Goal: Task Accomplishment & Management: Complete application form

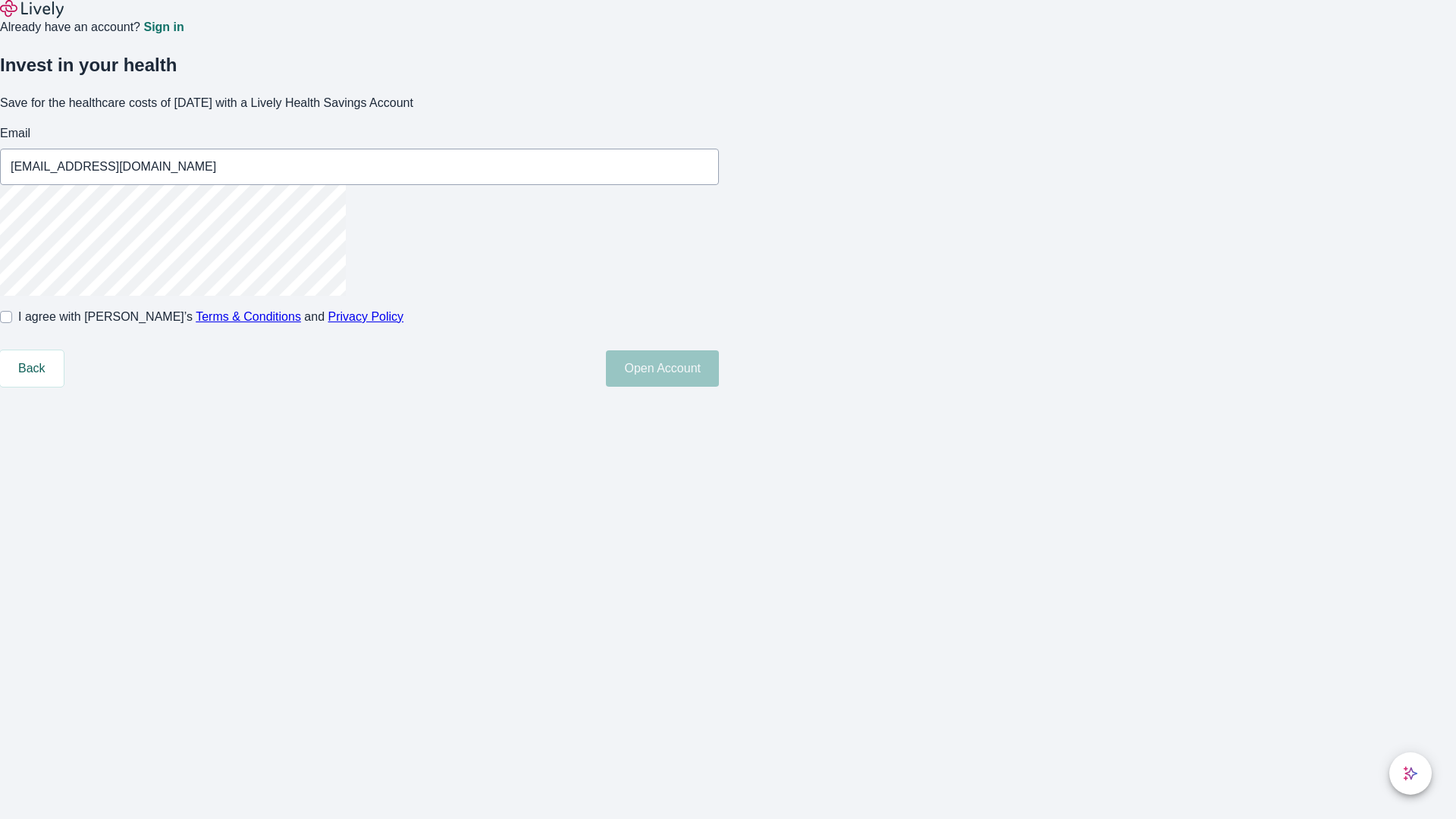
click at [13, 323] on input "I agree with Lively’s Terms & Conditions and Privacy Policy" at bounding box center [6, 317] width 13 height 13
checkbox input "true"
click at [719, 387] on button "Open Account" at bounding box center [662, 369] width 113 height 37
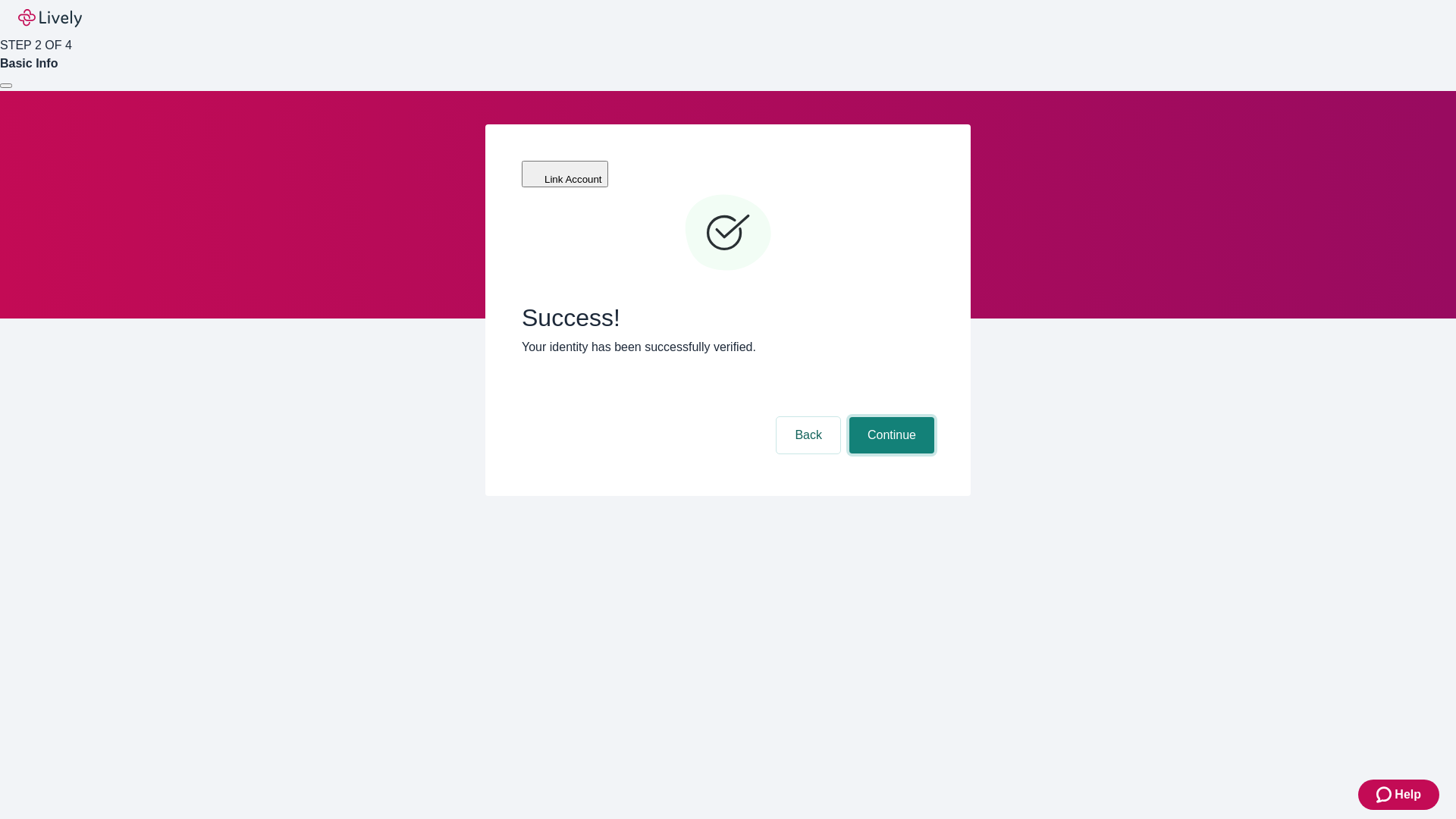
click at [890, 418] on button "Continue" at bounding box center [892, 436] width 85 height 37
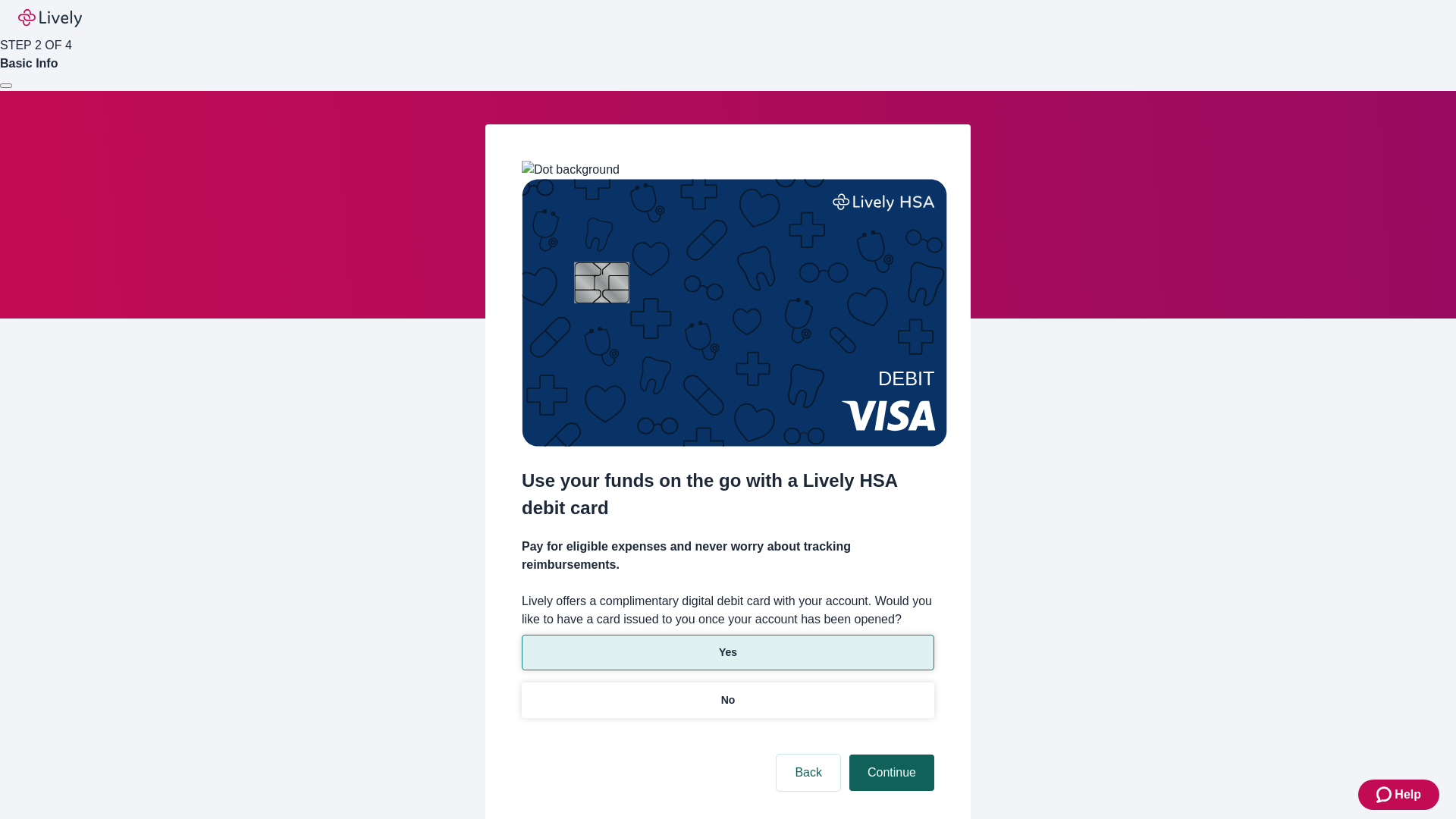
click at [728, 645] on p "Yes" at bounding box center [728, 653] width 18 height 16
click at [890, 755] on button "Continue" at bounding box center [892, 773] width 85 height 37
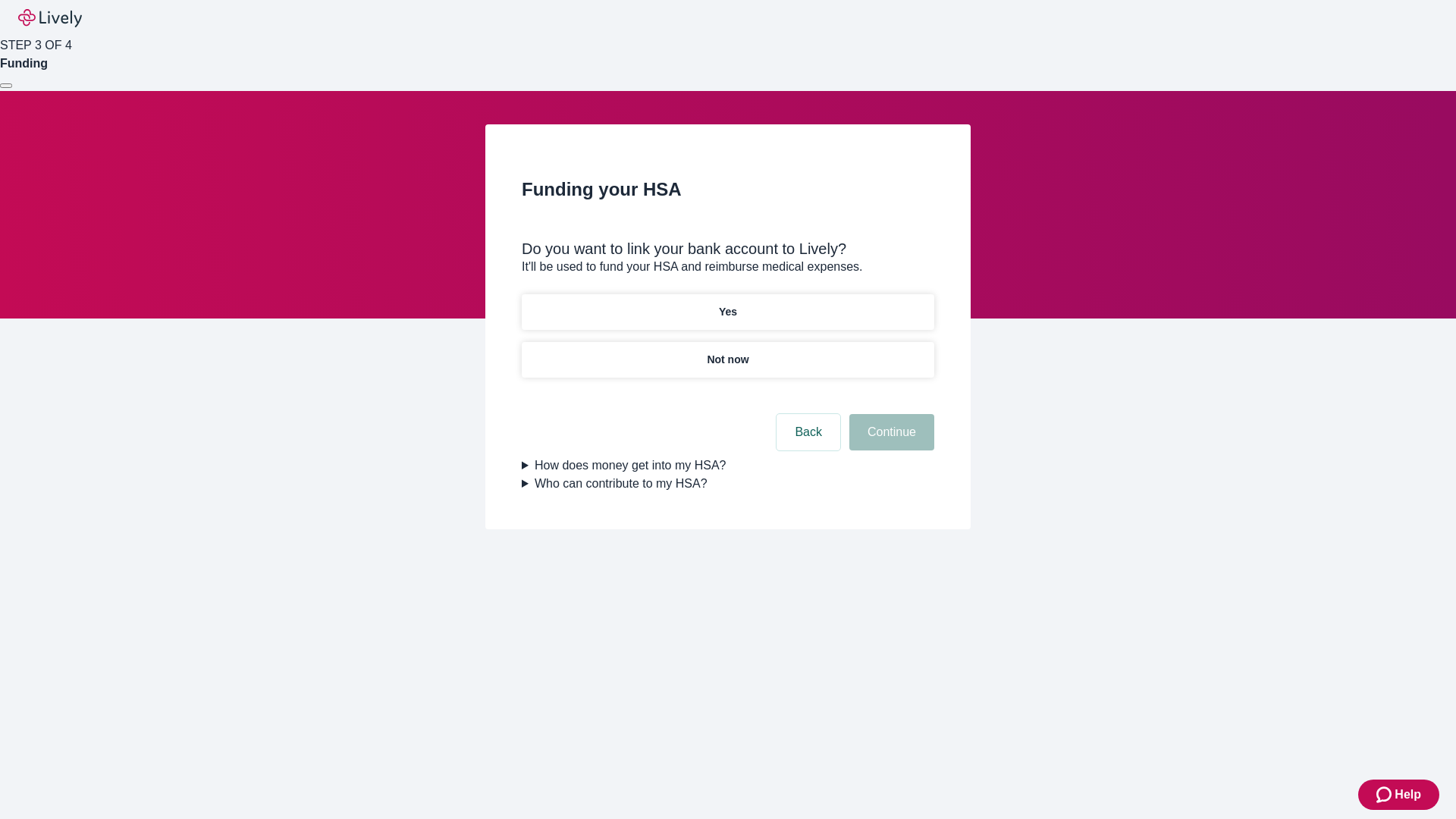
click at [728, 352] on p "Not now" at bounding box center [728, 360] width 41 height 16
click at [890, 442] on button "Continue" at bounding box center [892, 432] width 85 height 37
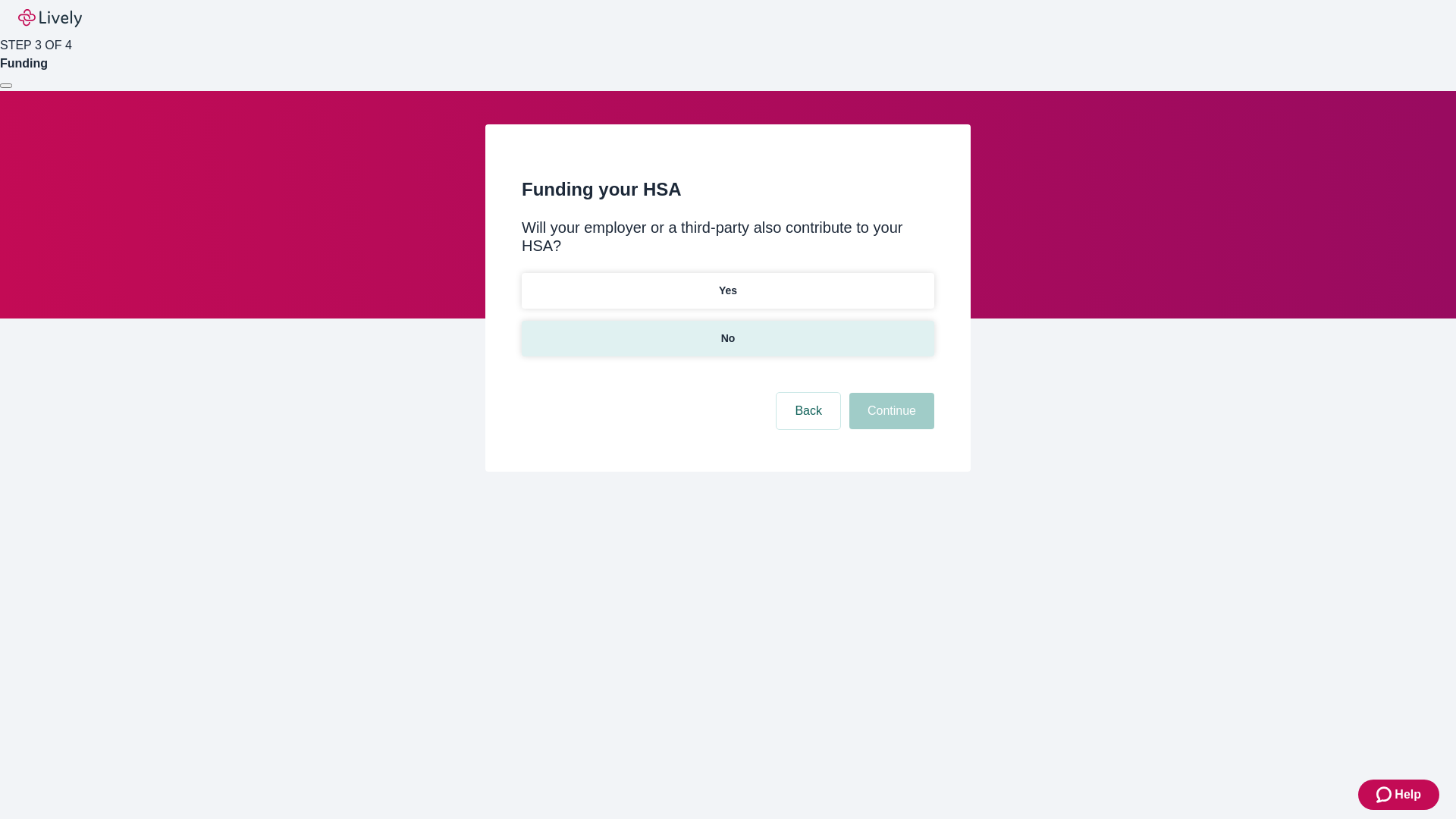
click at [728, 331] on p "No" at bounding box center [728, 339] width 14 height 16
click at [890, 393] on button "Continue" at bounding box center [892, 411] width 85 height 37
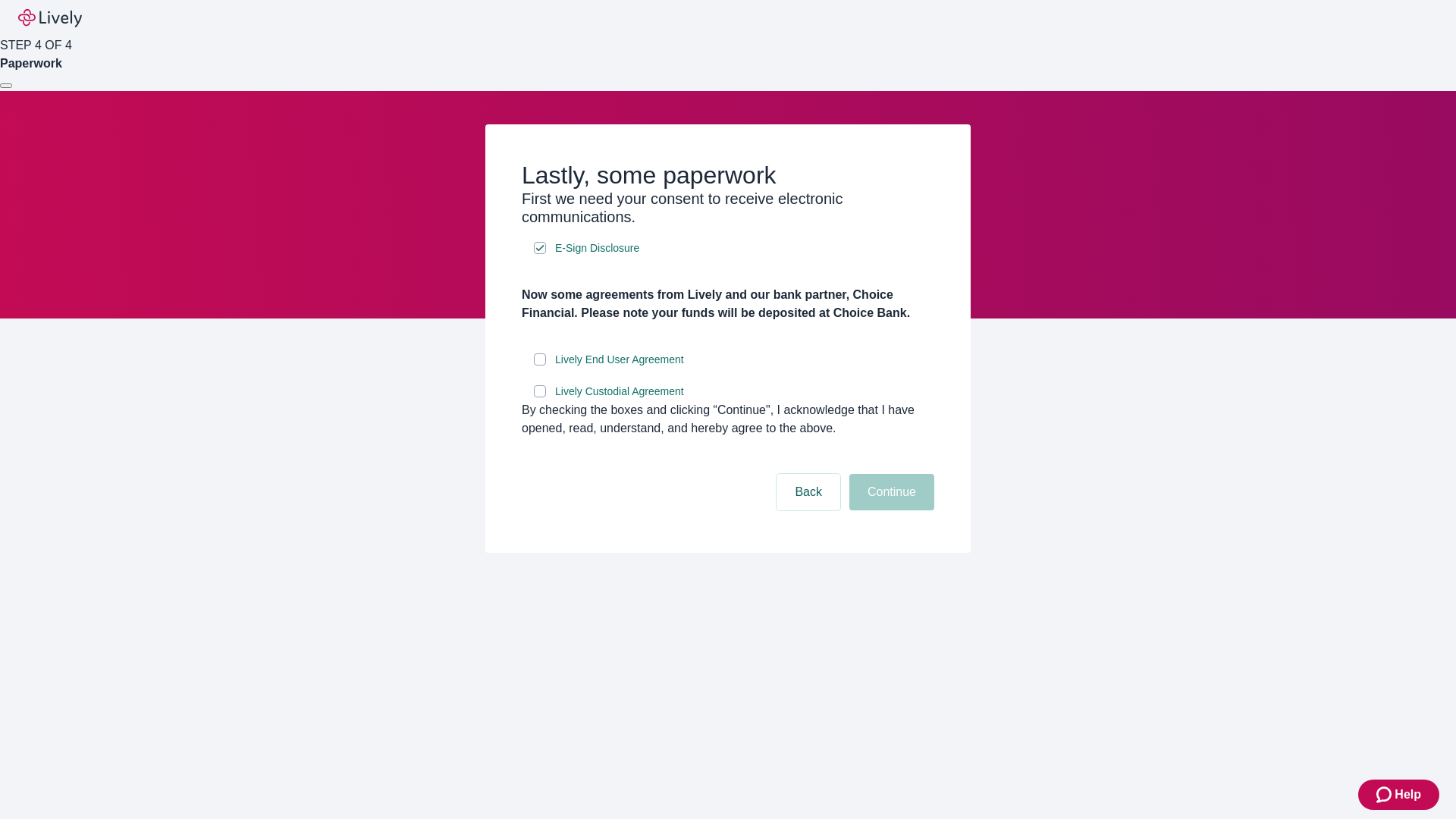
click at [540, 366] on input "Lively End User Agreement" at bounding box center [540, 359] width 13 height 13
checkbox input "true"
click at [540, 397] on input "Lively Custodial Agreement" at bounding box center [540, 391] width 13 height 13
checkbox input "true"
click at [890, 511] on button "Continue" at bounding box center [892, 493] width 85 height 37
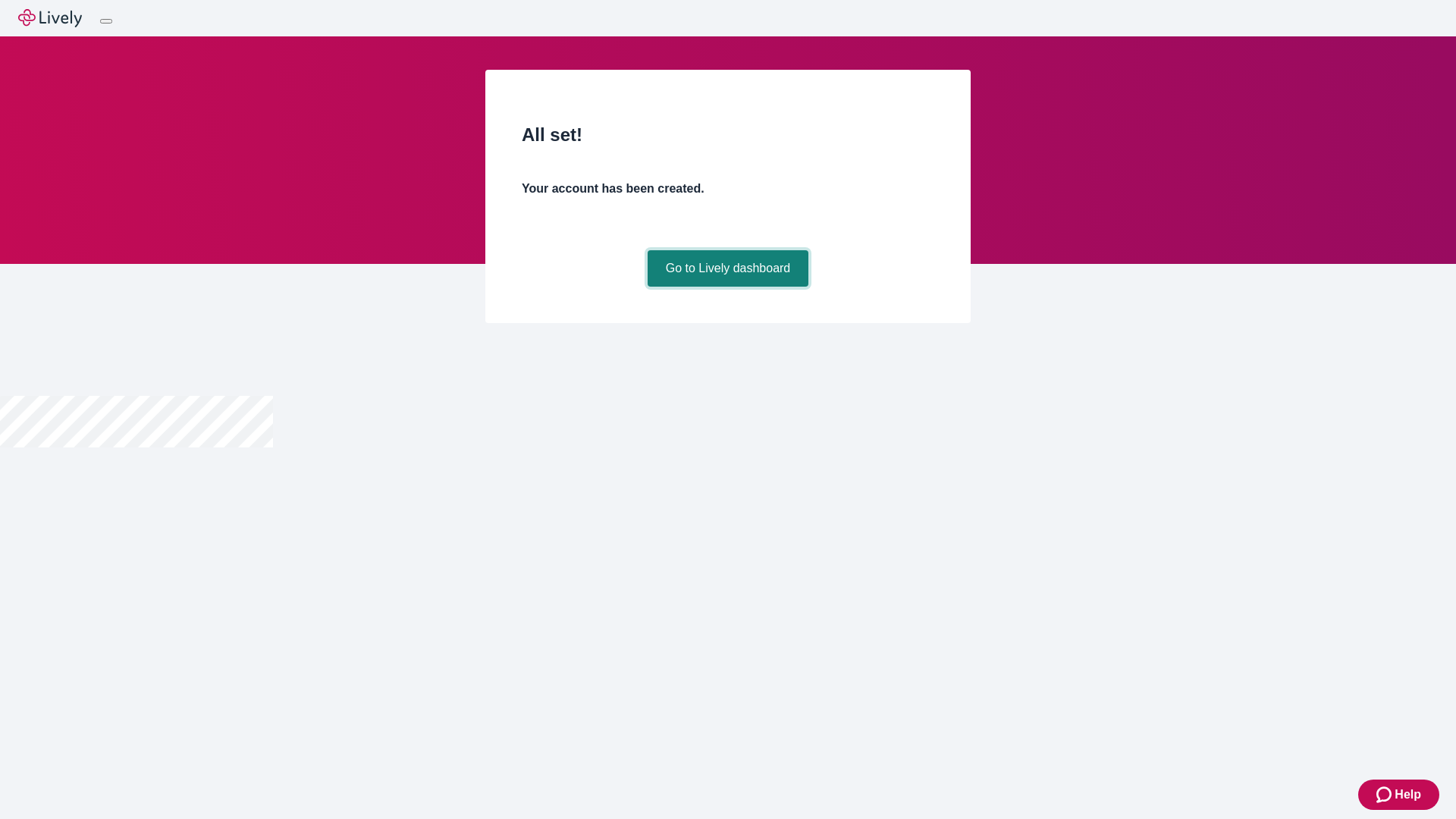
click at [728, 287] on link "Go to Lively dashboard" at bounding box center [728, 269] width 162 height 37
